Goal: Information Seeking & Learning: Learn about a topic

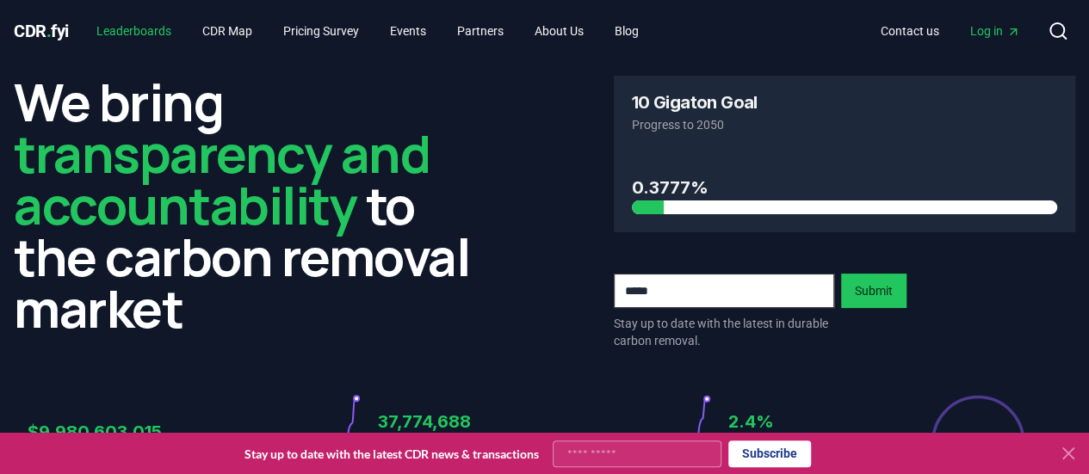
click at [150, 28] on link "Leaderboards" at bounding box center [134, 30] width 102 height 31
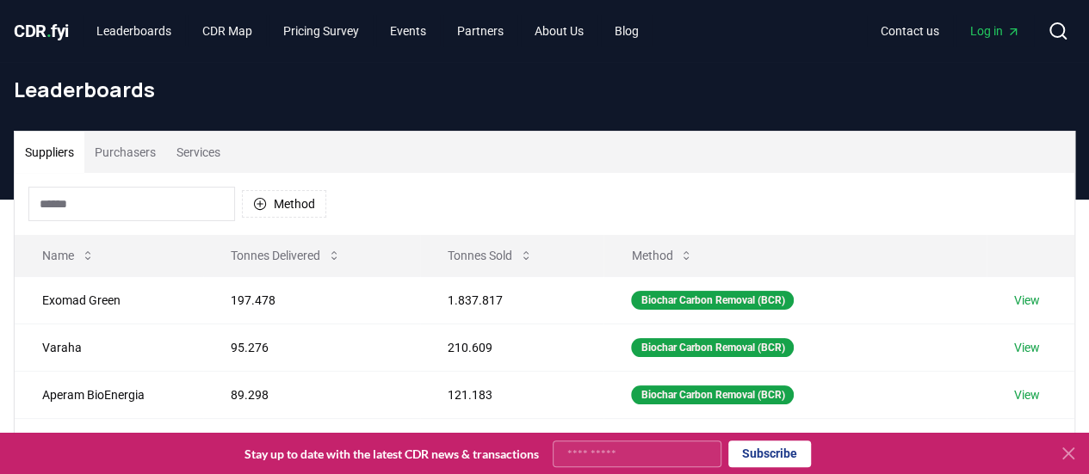
click at [152, 154] on button "Purchasers" at bounding box center [125, 152] width 82 height 41
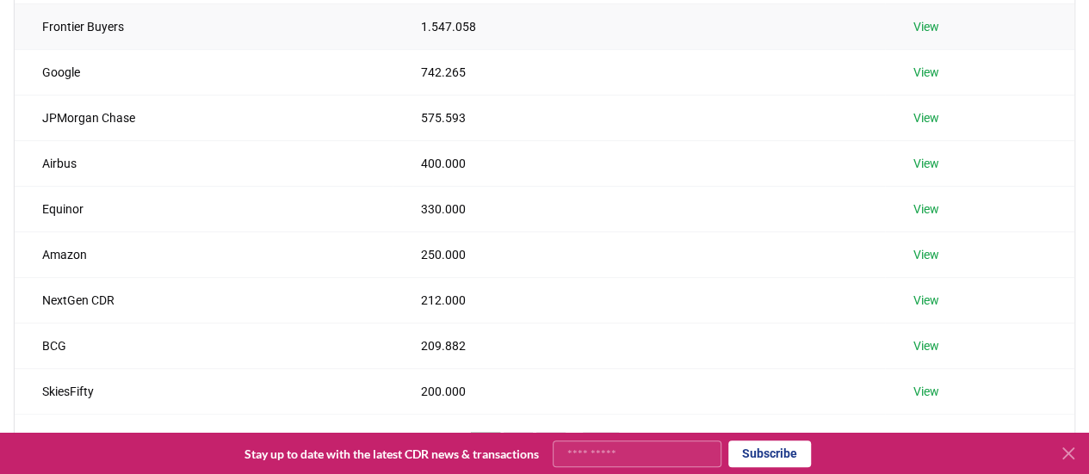
scroll to position [128, 0]
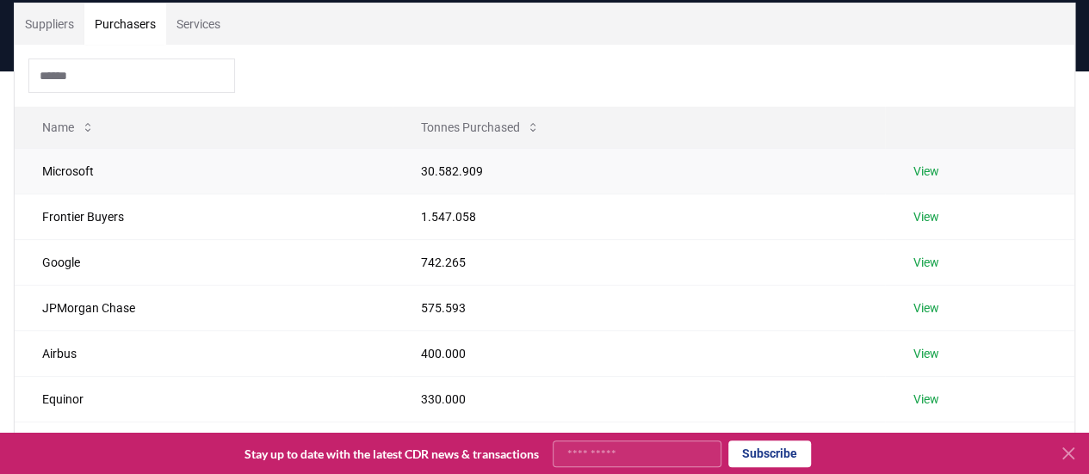
click at [916, 175] on link "View" at bounding box center [926, 171] width 26 height 17
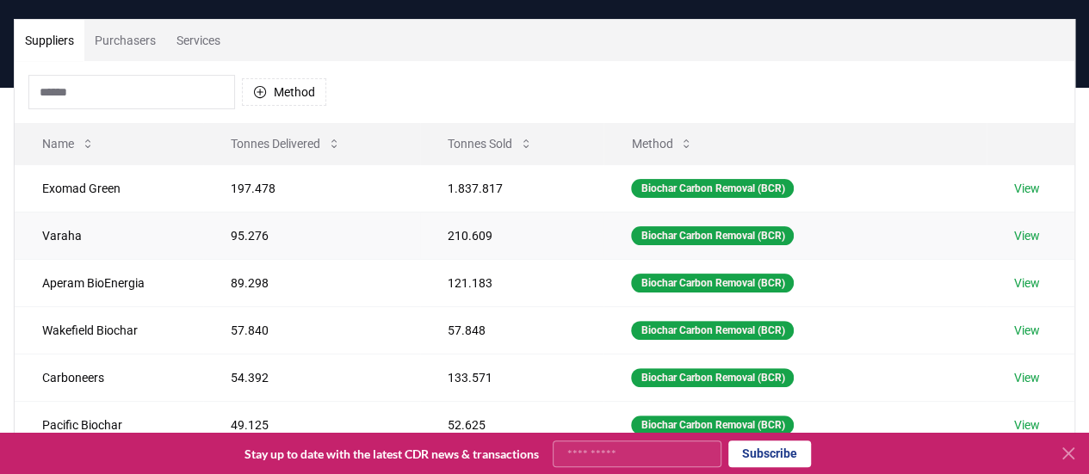
scroll to position [86, 0]
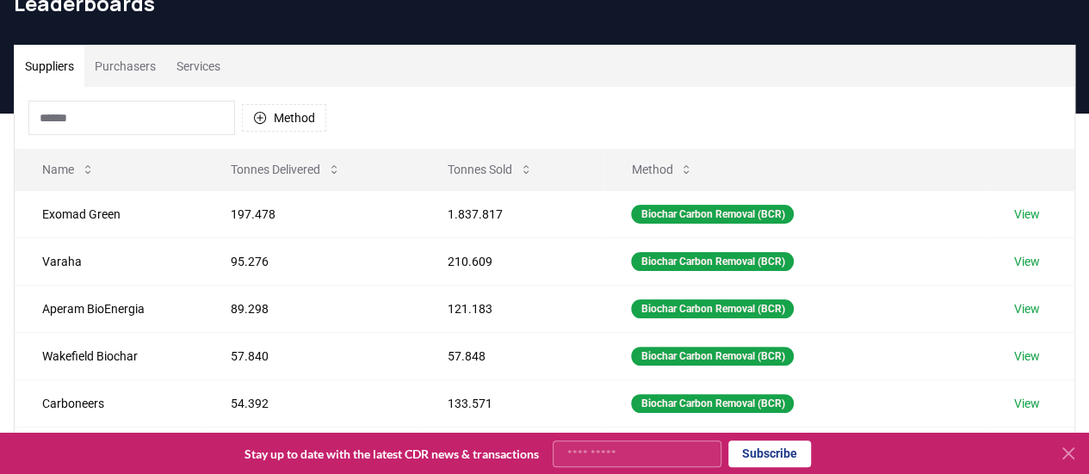
click at [183, 70] on button "Services" at bounding box center [198, 66] width 65 height 41
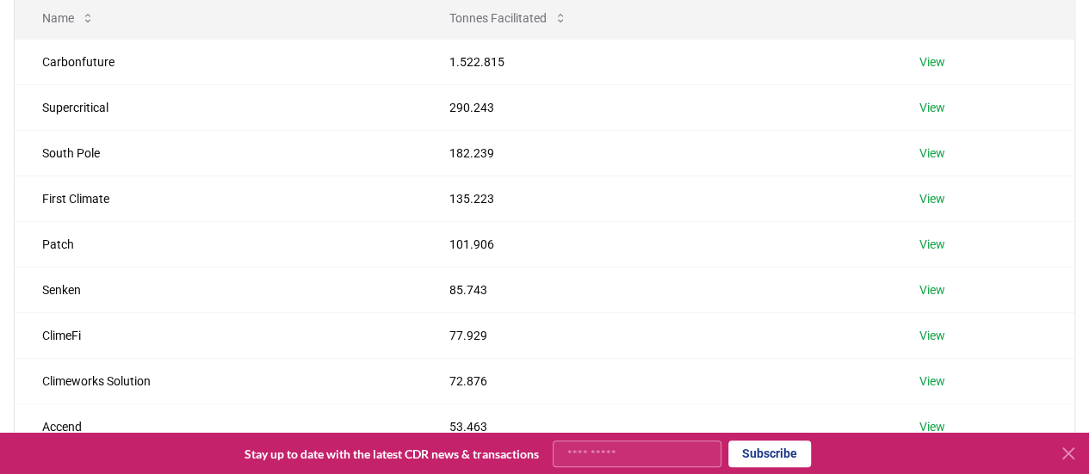
scroll to position [0, 0]
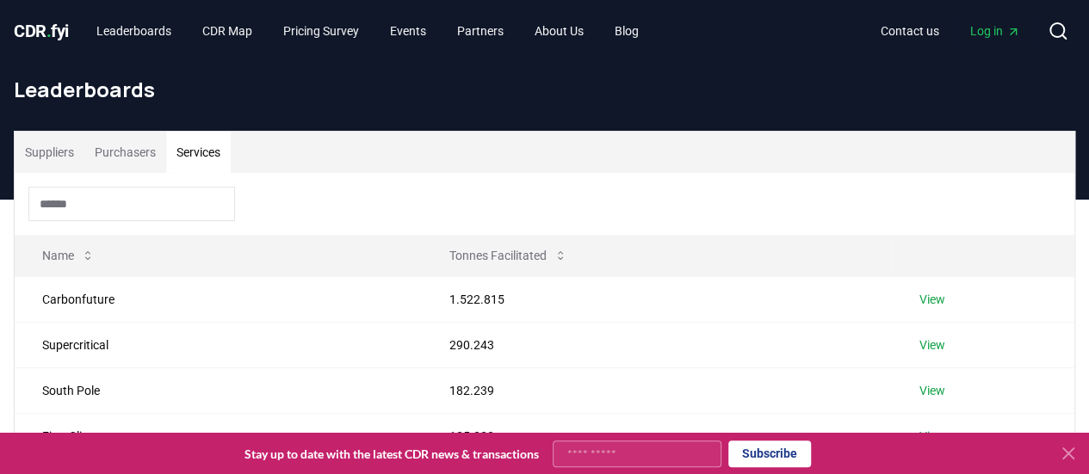
click at [119, 162] on button "Purchasers" at bounding box center [125, 152] width 82 height 41
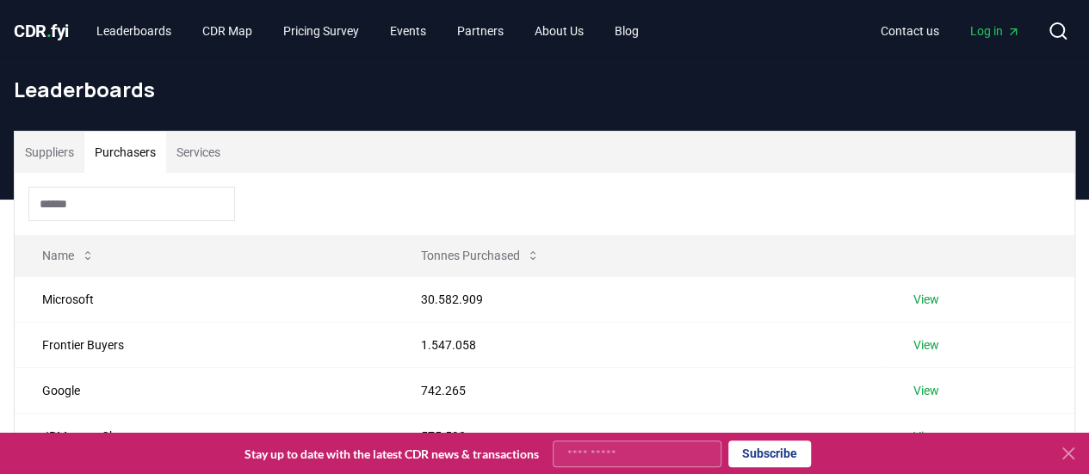
click at [36, 152] on button "Suppliers" at bounding box center [50, 152] width 70 height 41
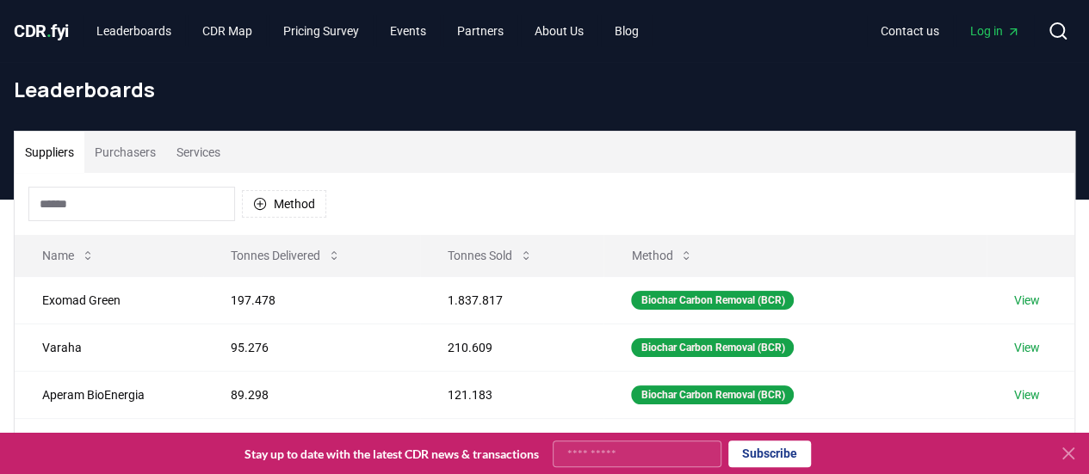
click at [95, 201] on input at bounding box center [131, 204] width 207 height 34
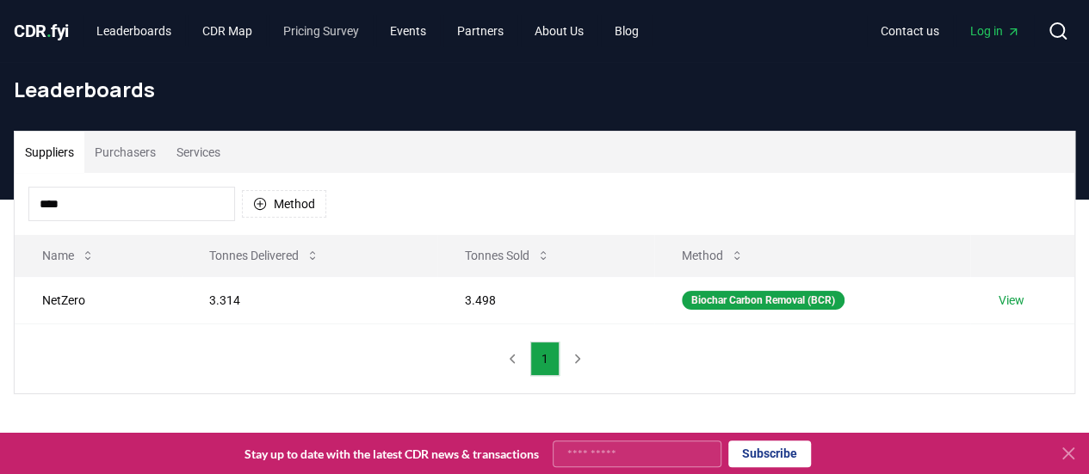
type input "****"
click at [316, 29] on link "Pricing Survey" at bounding box center [320, 30] width 103 height 31
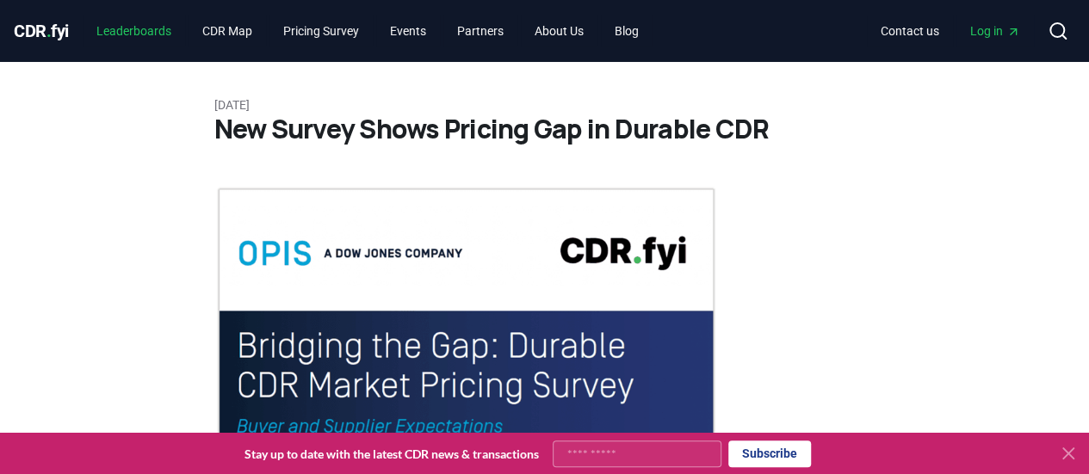
click at [151, 28] on link "Leaderboards" at bounding box center [134, 30] width 102 height 31
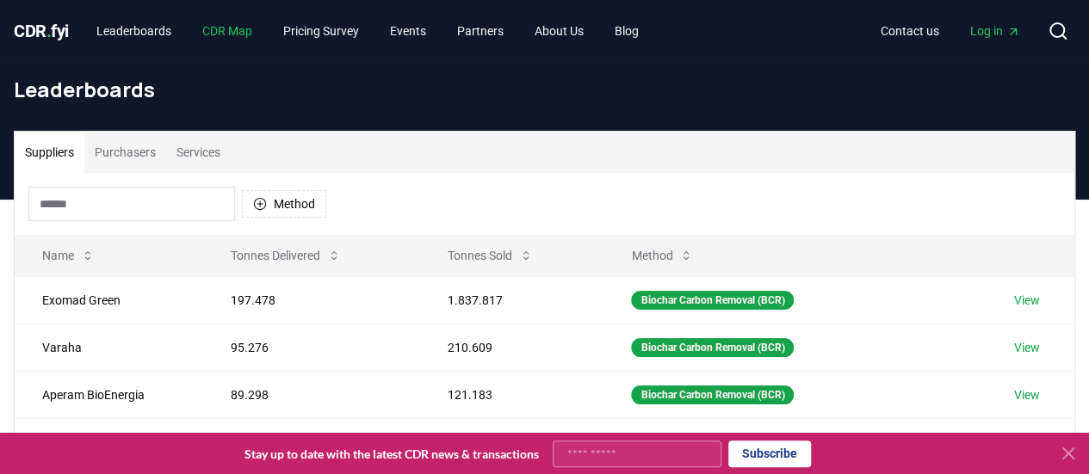
click at [239, 31] on link "CDR Map" at bounding box center [227, 30] width 77 height 31
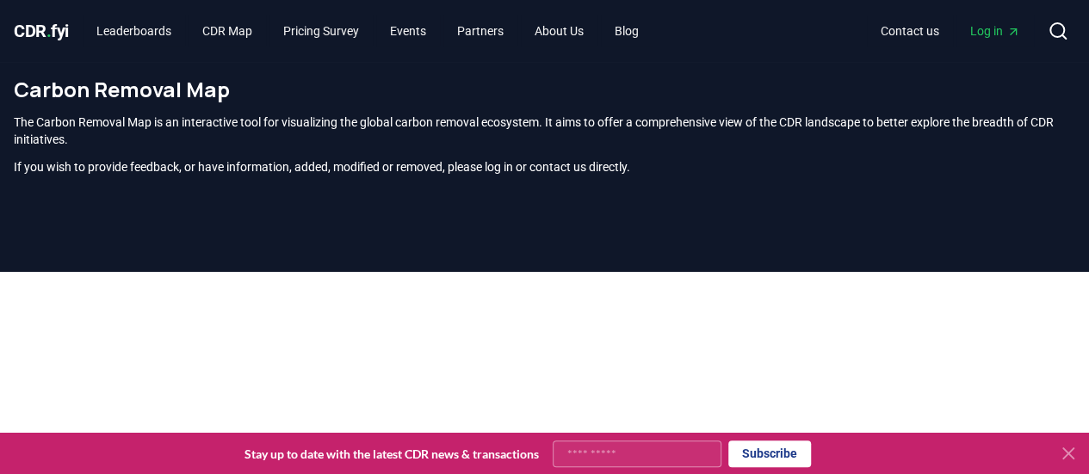
click at [47, 23] on span "CDR . fyi" at bounding box center [41, 31] width 55 height 21
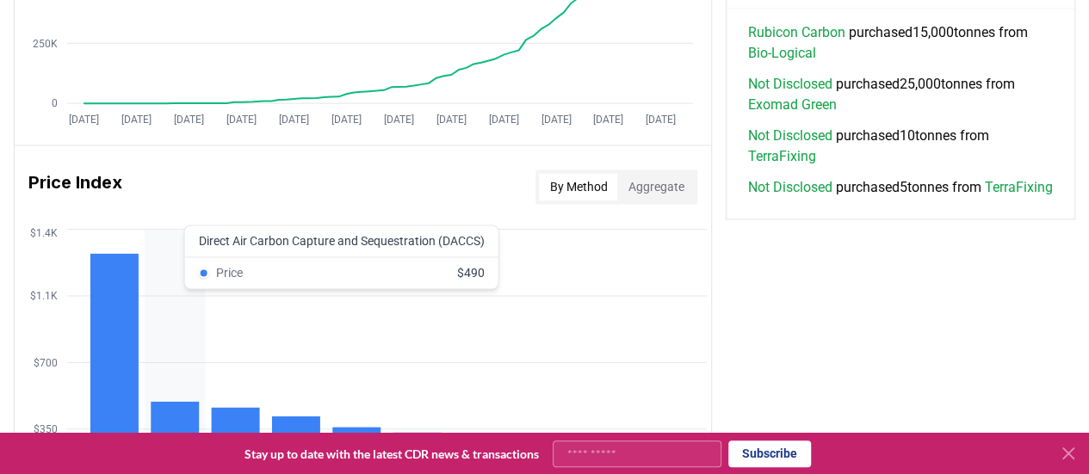
scroll to position [1236, 0]
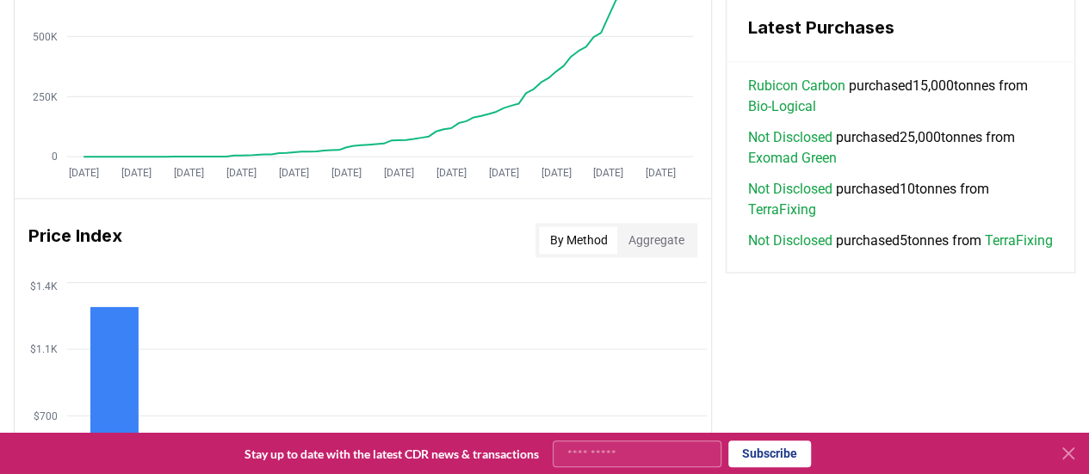
click at [610, 230] on button "By Method" at bounding box center [578, 240] width 78 height 28
click at [638, 233] on button "Aggregate" at bounding box center [655, 240] width 77 height 28
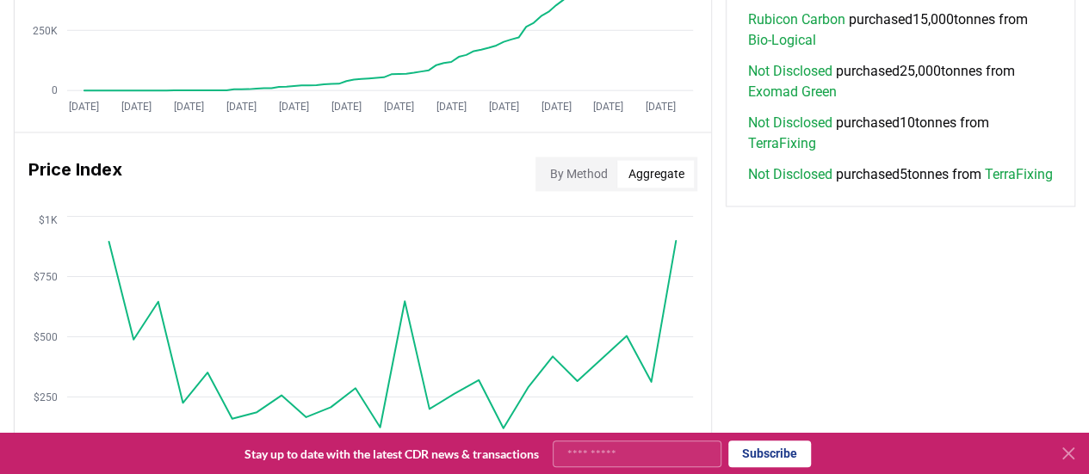
scroll to position [1409, 0]
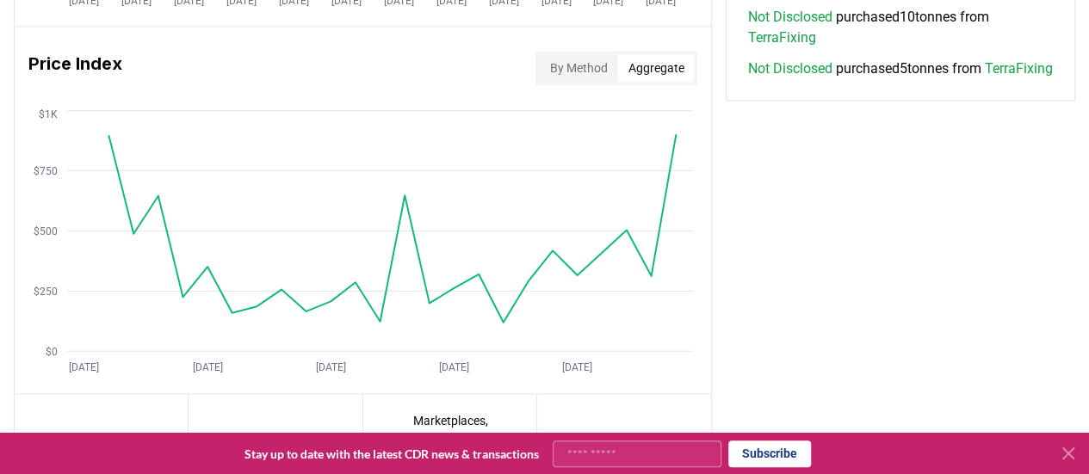
click at [589, 51] on div "By Method Aggregate" at bounding box center [617, 68] width 162 height 34
click at [584, 56] on button "By Method" at bounding box center [578, 68] width 78 height 28
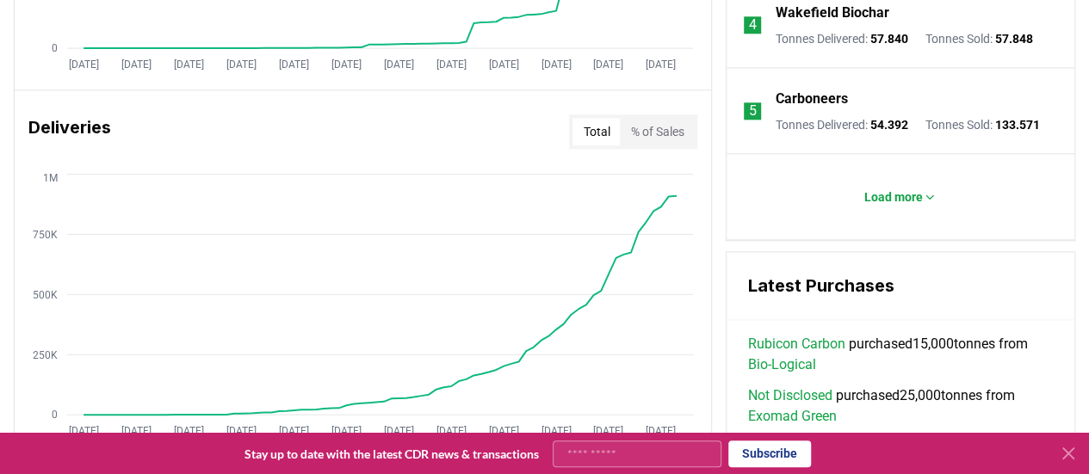
click at [648, 119] on button "% of Sales" at bounding box center [657, 132] width 74 height 28
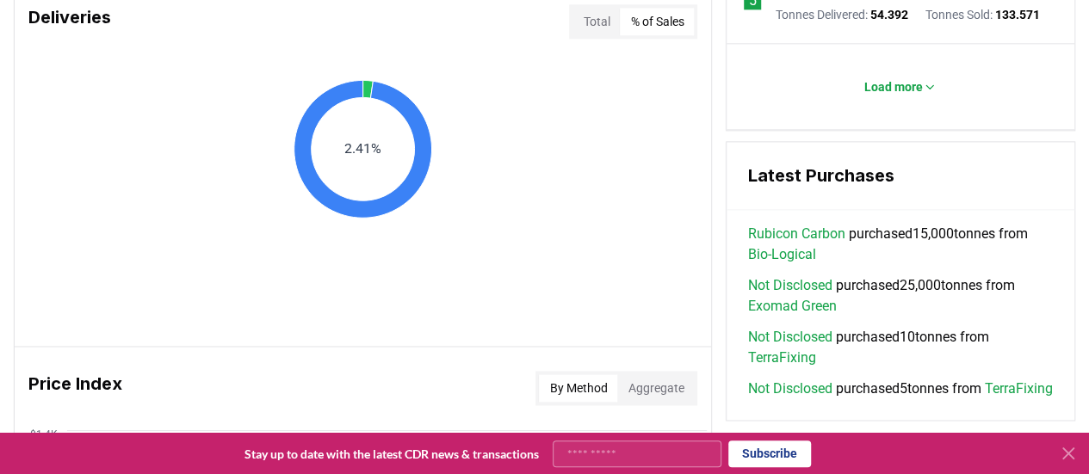
scroll to position [1064, 0]
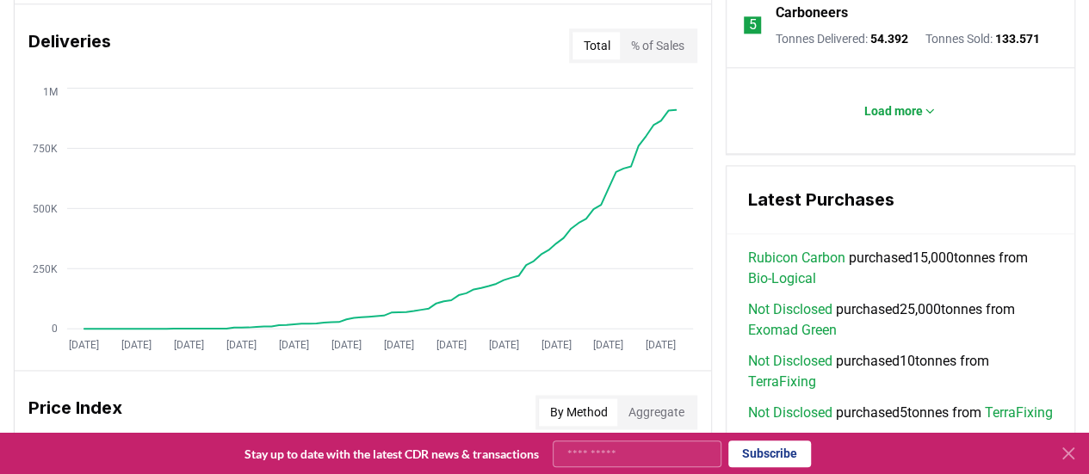
click at [587, 54] on button "Total" at bounding box center [596, 46] width 47 height 28
click at [635, 48] on button "% of Sales" at bounding box center [657, 46] width 74 height 28
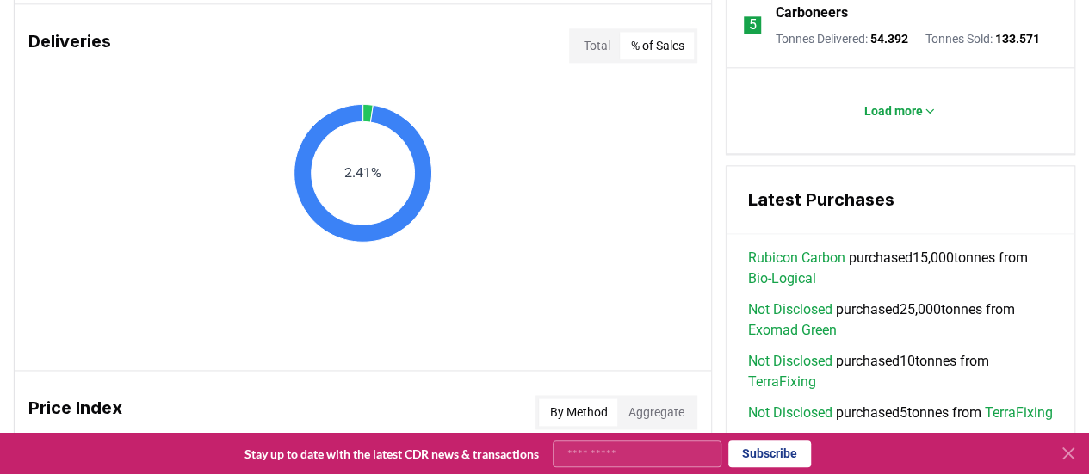
click at [594, 47] on button "Total" at bounding box center [596, 46] width 47 height 28
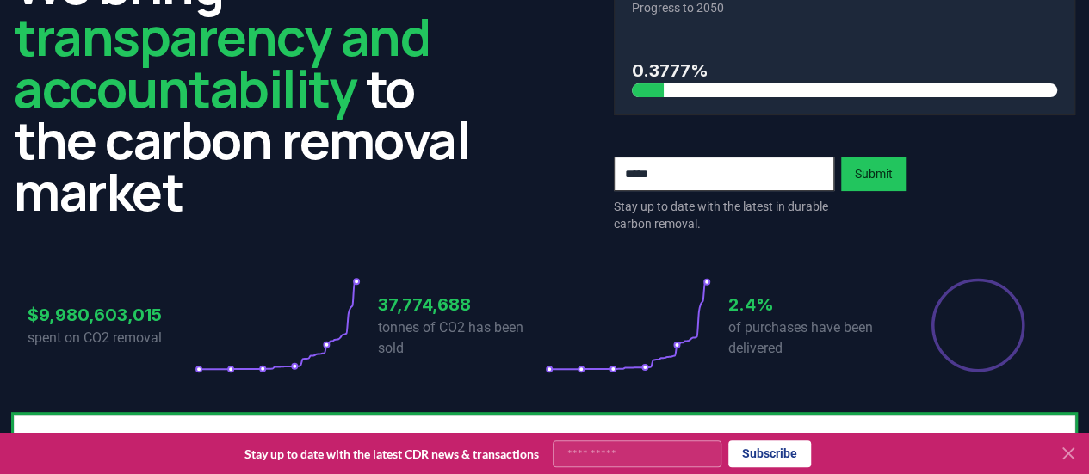
scroll to position [461, 0]
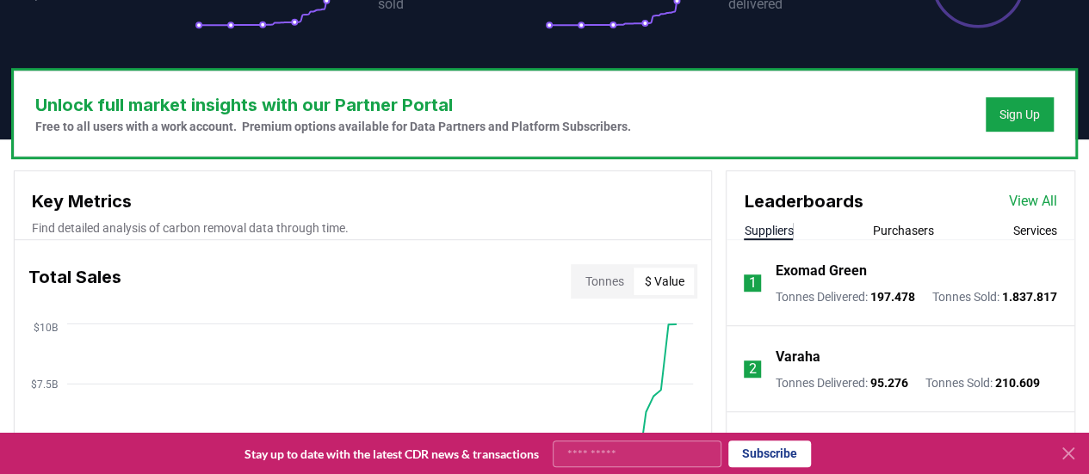
click at [653, 271] on button "$ Value" at bounding box center [664, 282] width 60 height 28
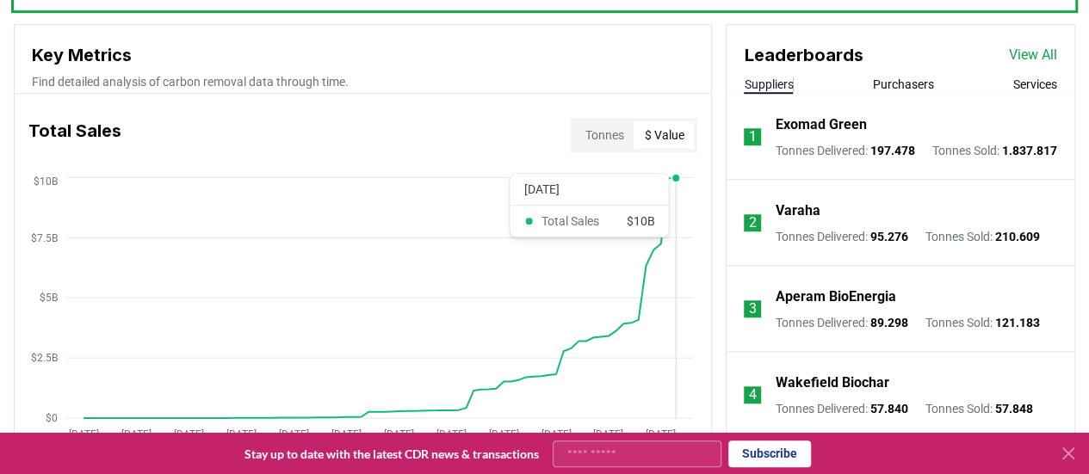
scroll to position [634, 0]
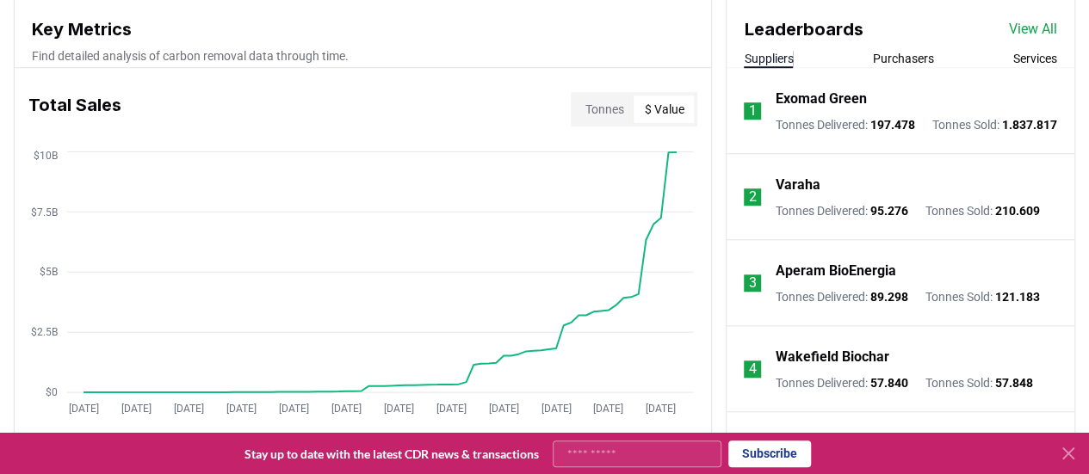
click at [623, 106] on button "Tonnes" at bounding box center [603, 110] width 59 height 28
click at [678, 116] on button "$ Value" at bounding box center [664, 110] width 60 height 28
click at [619, 112] on button "Tonnes" at bounding box center [603, 110] width 59 height 28
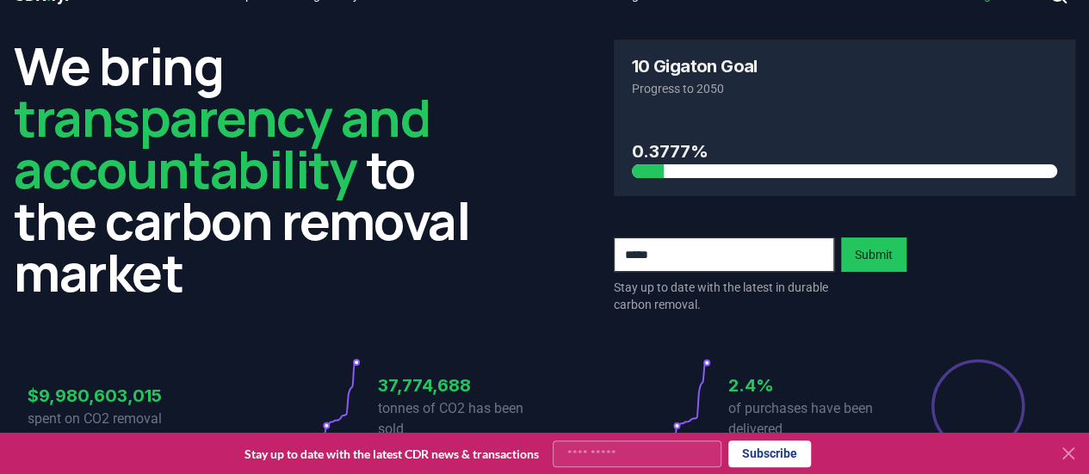
scroll to position [0, 0]
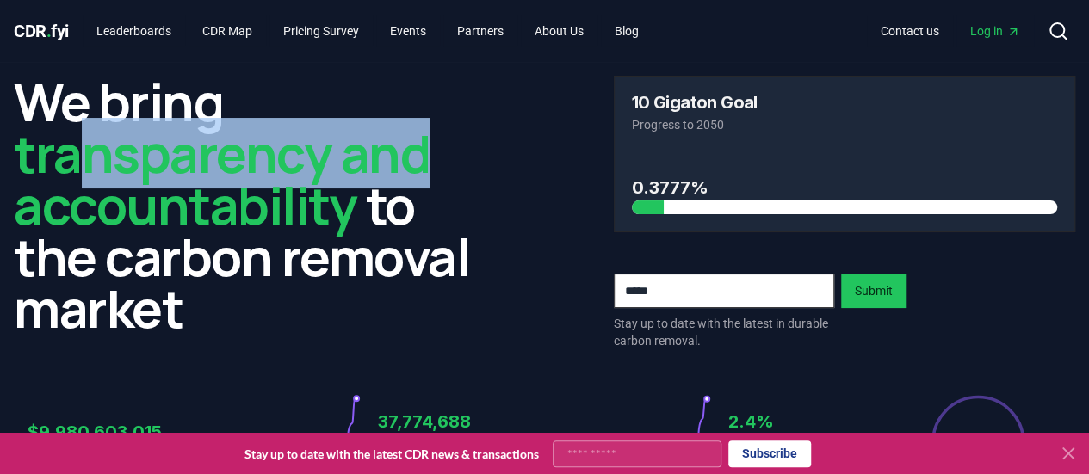
drag, startPoint x: 432, startPoint y: 170, endPoint x: 69, endPoint y: 158, distance: 363.6
click at [69, 158] on h2 "We bring transparency and accountability to the carbon removal market" at bounding box center [245, 205] width 462 height 258
click at [69, 158] on span "transparency and accountability" at bounding box center [222, 179] width 416 height 122
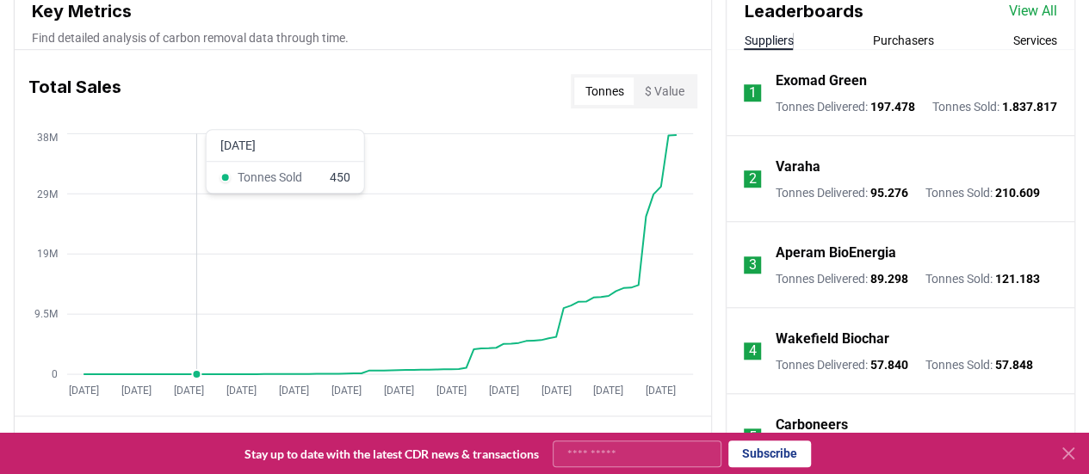
scroll to position [689, 0]
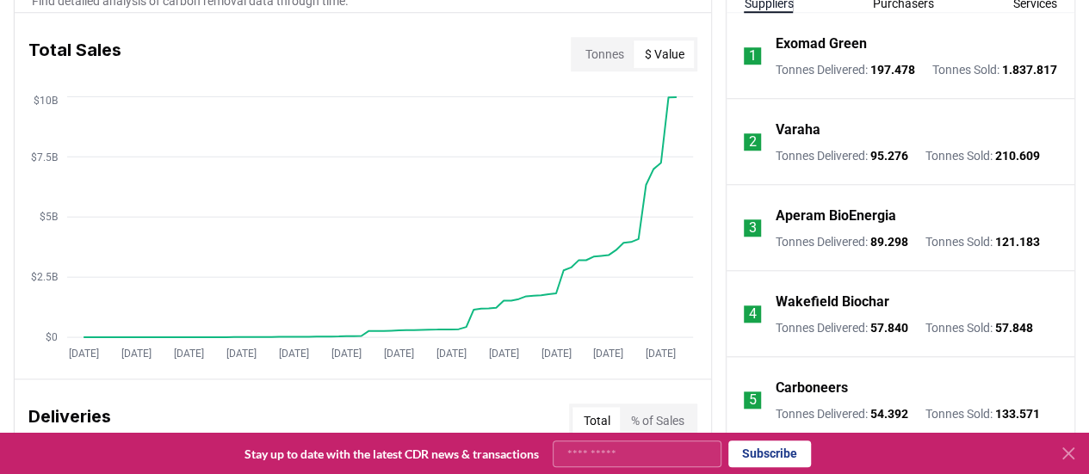
click at [665, 43] on button "$ Value" at bounding box center [664, 54] width 60 height 28
click at [610, 46] on button "Tonnes" at bounding box center [603, 54] width 59 height 28
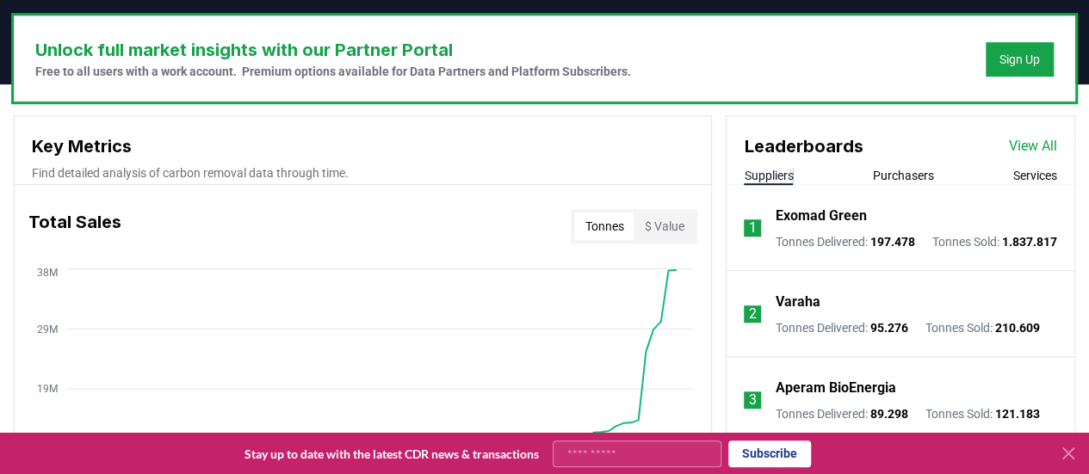
scroll to position [603, 0]
